Goal: Task Accomplishment & Management: Complete application form

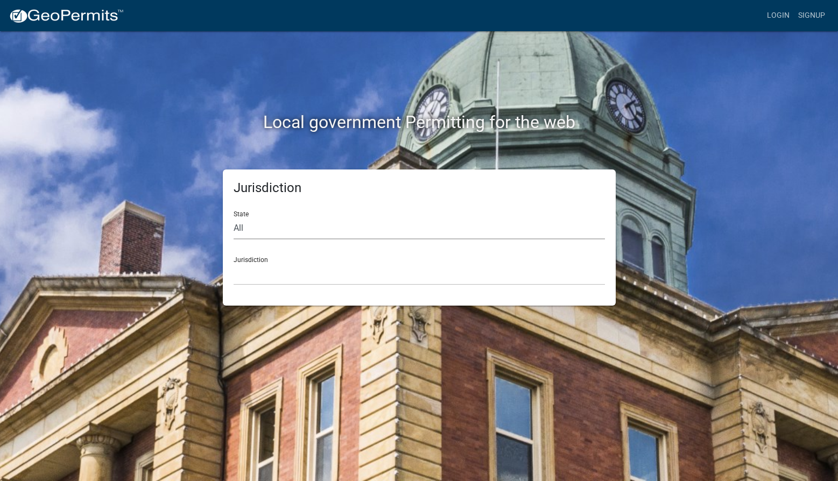
click at [326, 228] on select "All [US_STATE] [US_STATE] [US_STATE] [US_STATE] [US_STATE] [US_STATE] [US_STATE…" at bounding box center [420, 229] width 372 height 22
select select "[US_STATE]"
click at [234, 218] on select "All [US_STATE] [US_STATE] [US_STATE] [US_STATE] [US_STATE] [US_STATE] [US_STATE…" at bounding box center [420, 229] width 372 height 22
click at [282, 278] on select "City of [GEOGRAPHIC_DATA], [US_STATE] City of [GEOGRAPHIC_DATA], [US_STATE] Cit…" at bounding box center [420, 274] width 372 height 22
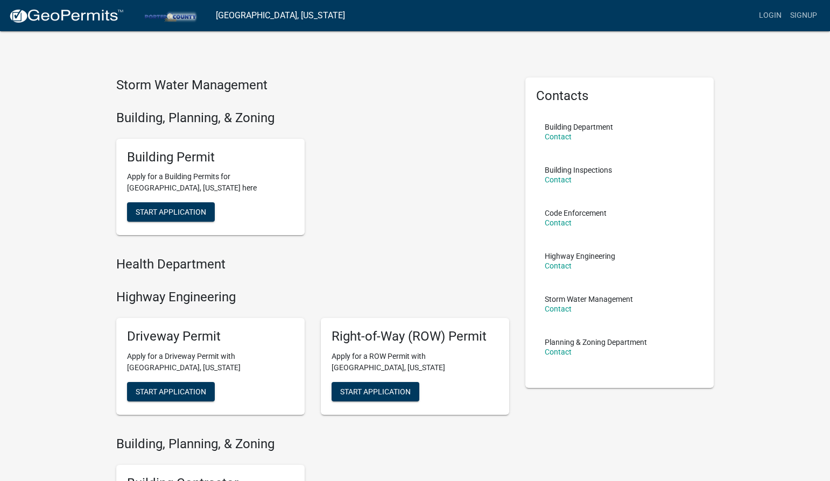
click at [429, 187] on div "Building Permit Apply for a Building Permits for [GEOGRAPHIC_DATA], [US_STATE] …" at bounding box center [312, 187] width 409 height 114
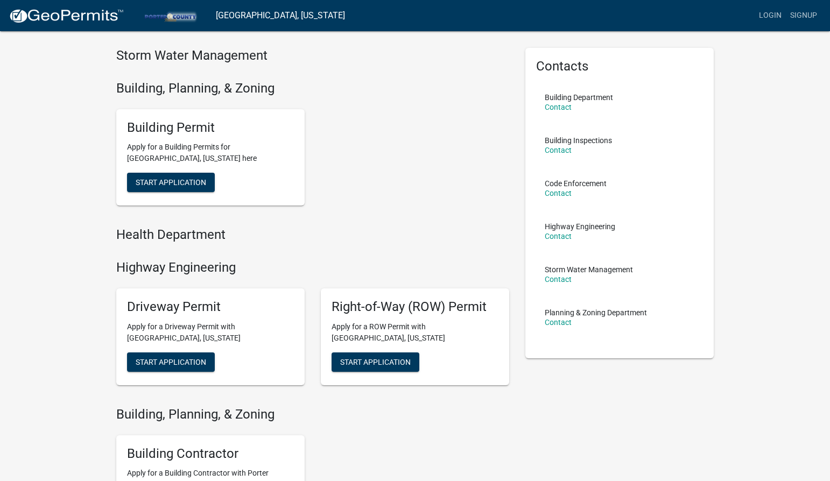
scroll to position [11, 0]
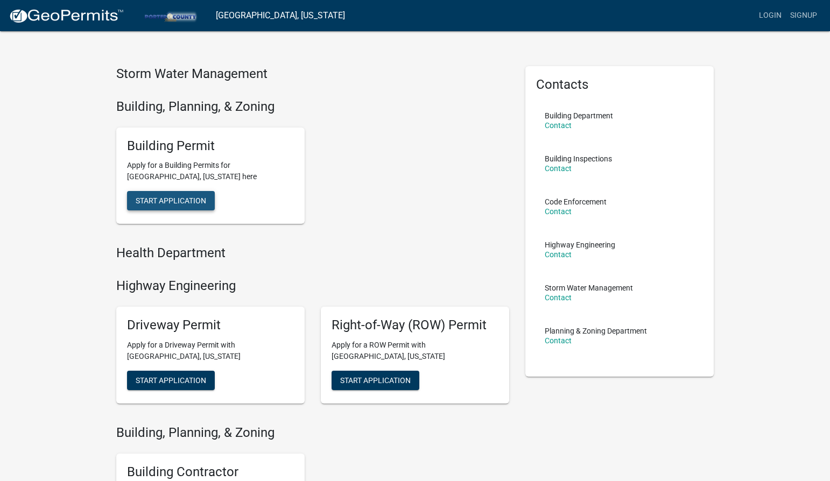
click at [193, 202] on span "Start Application" at bounding box center [171, 201] width 71 height 9
